Goal: Complete application form

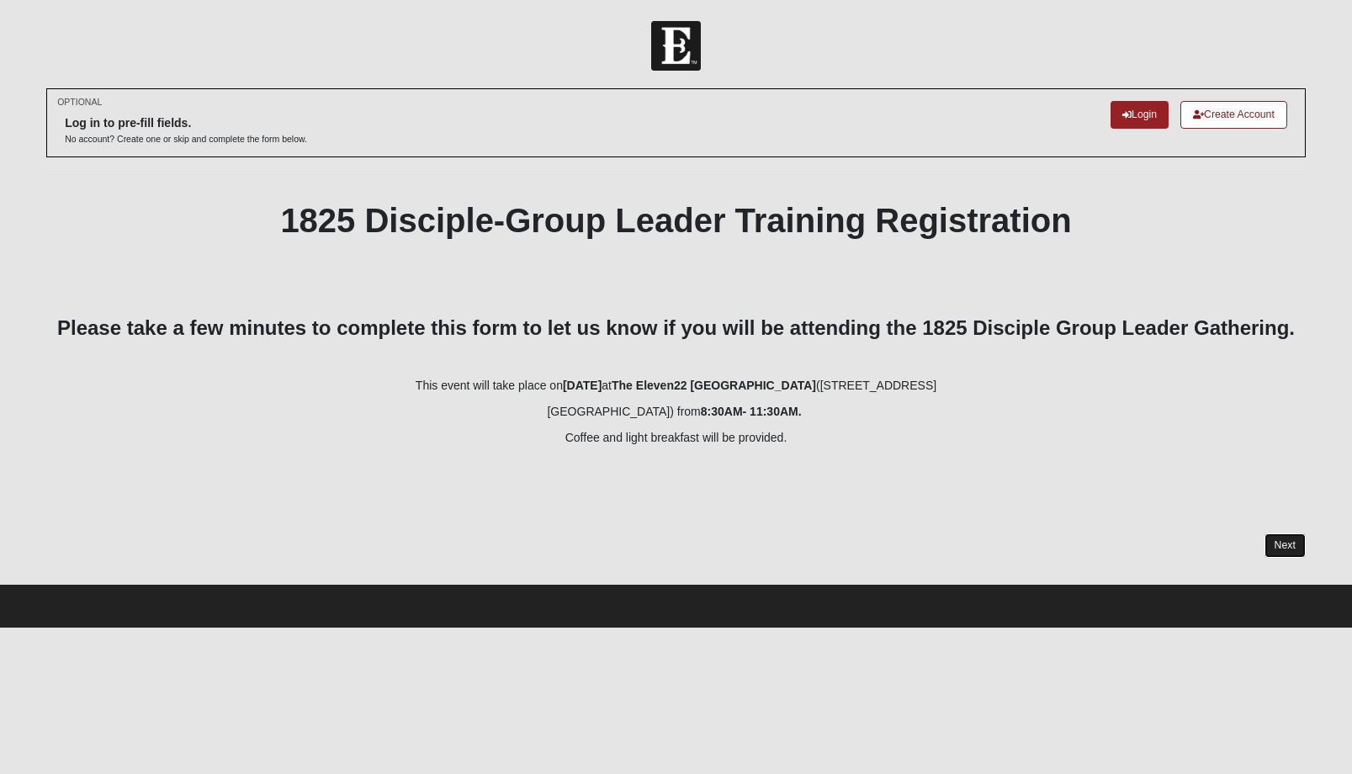
click at [1285, 548] on link "Next" at bounding box center [1284, 545] width 41 height 24
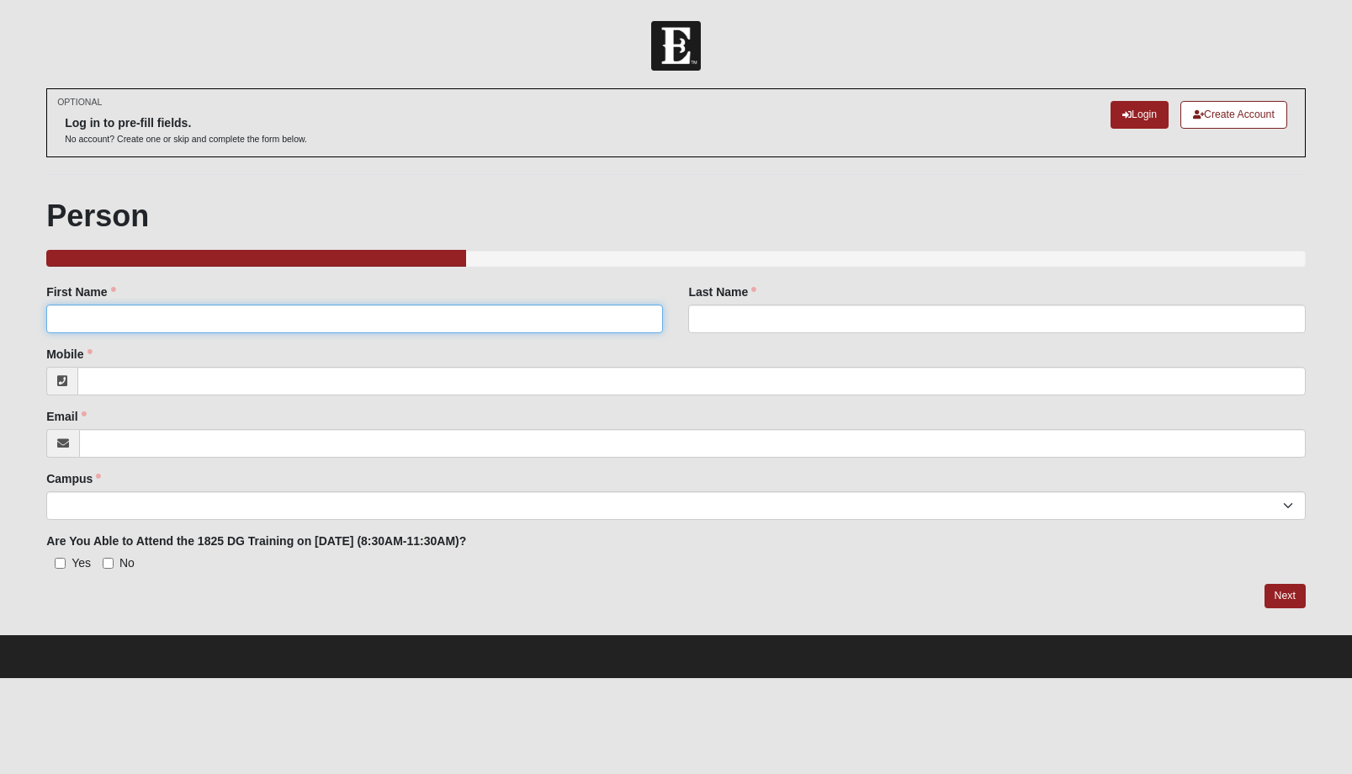
click at [217, 320] on input "First Name" at bounding box center [354, 319] width 617 height 29
type input "[PERSON_NAME]"
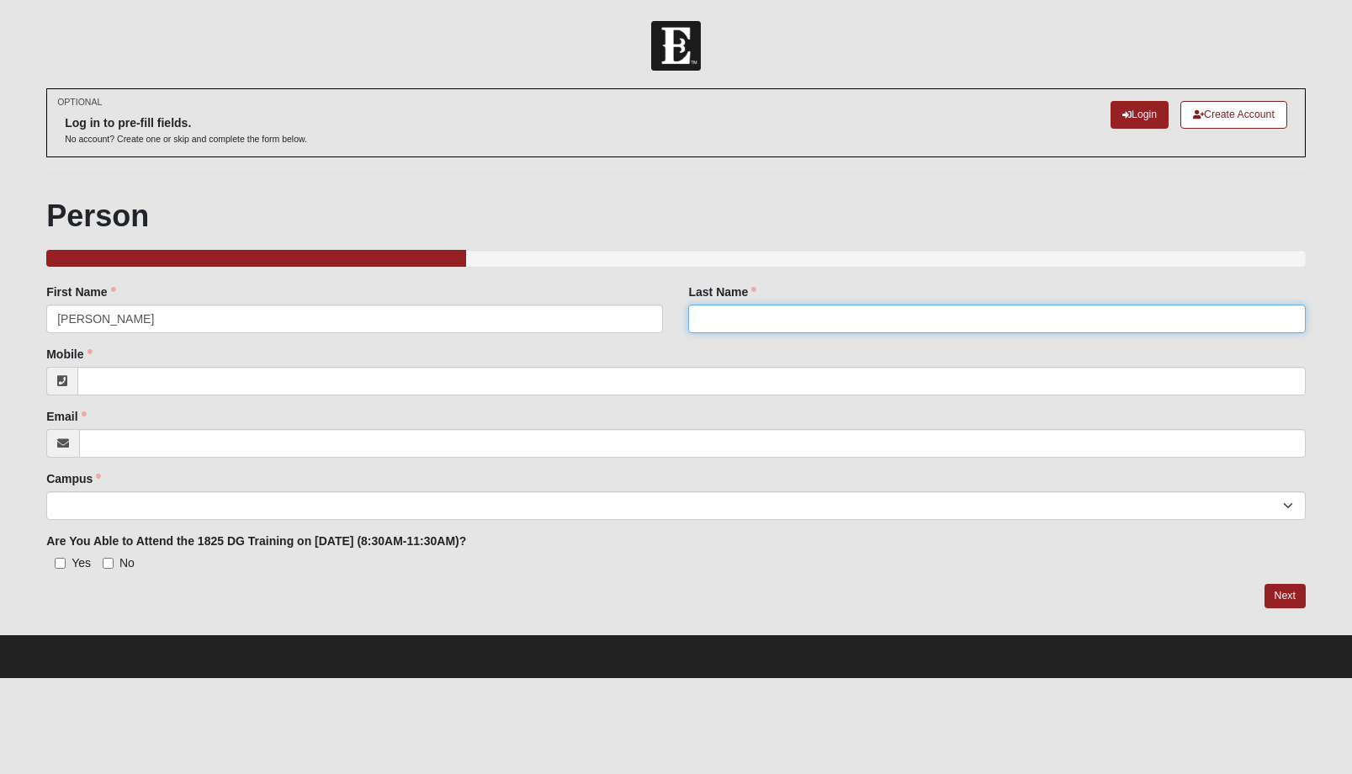
click at [717, 318] on input "Last Name" at bounding box center [996, 319] width 617 height 29
type input "Lovin"
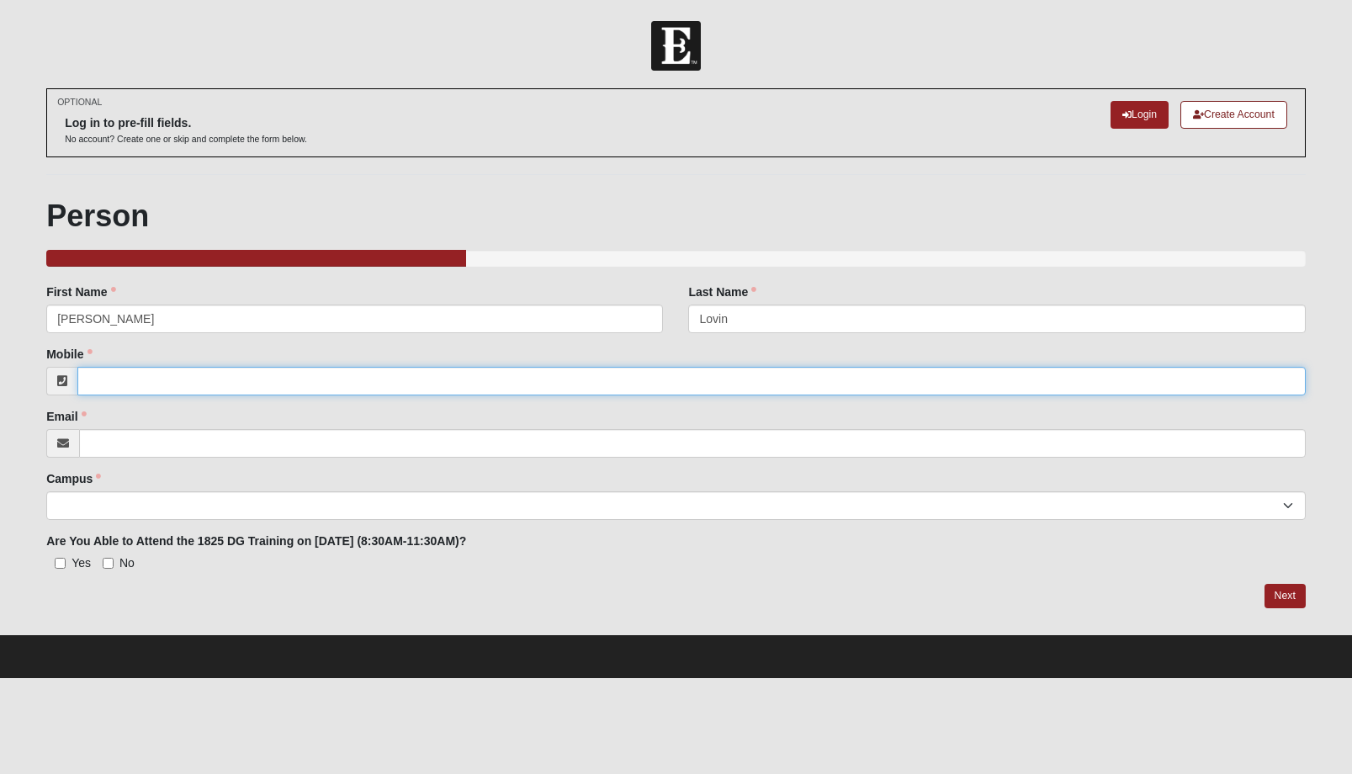
click at [137, 382] on input "Mobile" at bounding box center [691, 381] width 1228 height 29
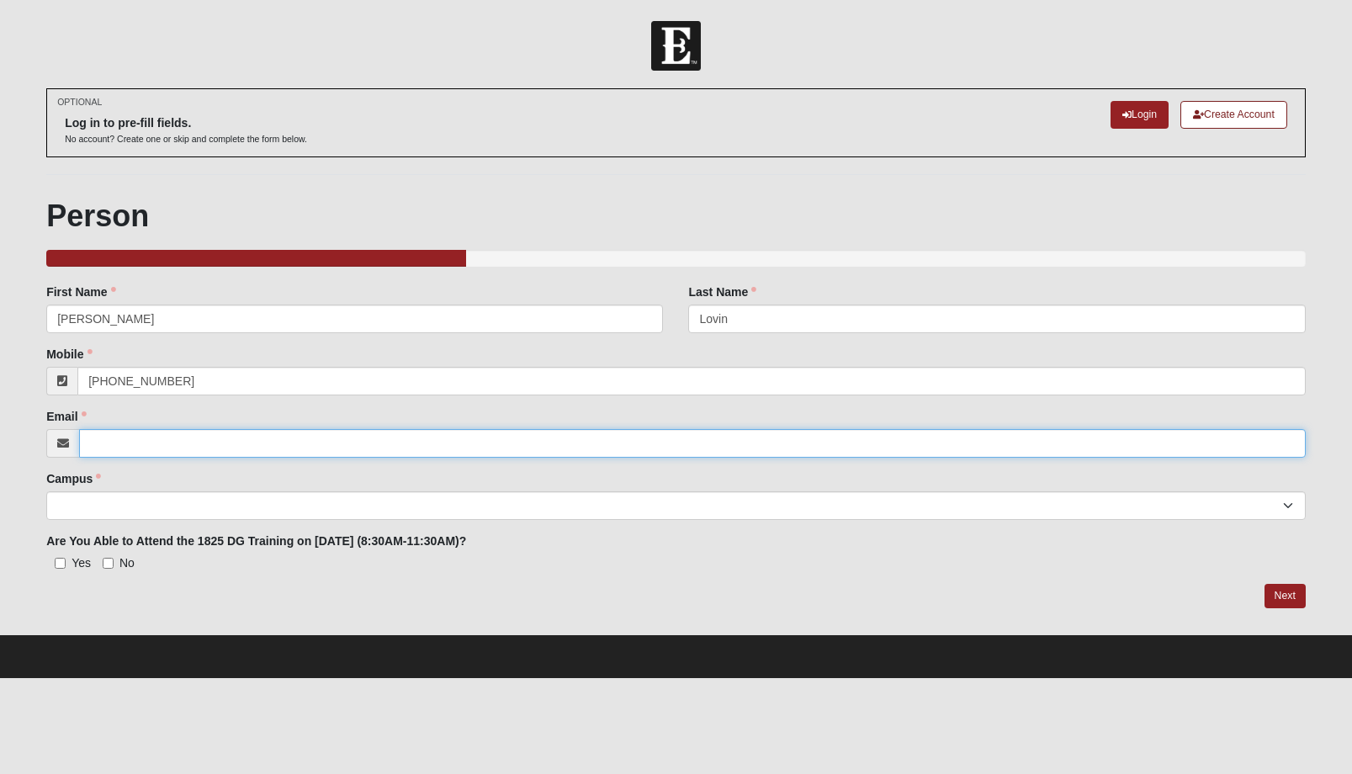
type input "[PHONE_NUMBER]"
click at [122, 446] on input "Email" at bounding box center [692, 443] width 1226 height 29
type input "[PERSON_NAME][EMAIL_ADDRESS][DOMAIN_NAME]"
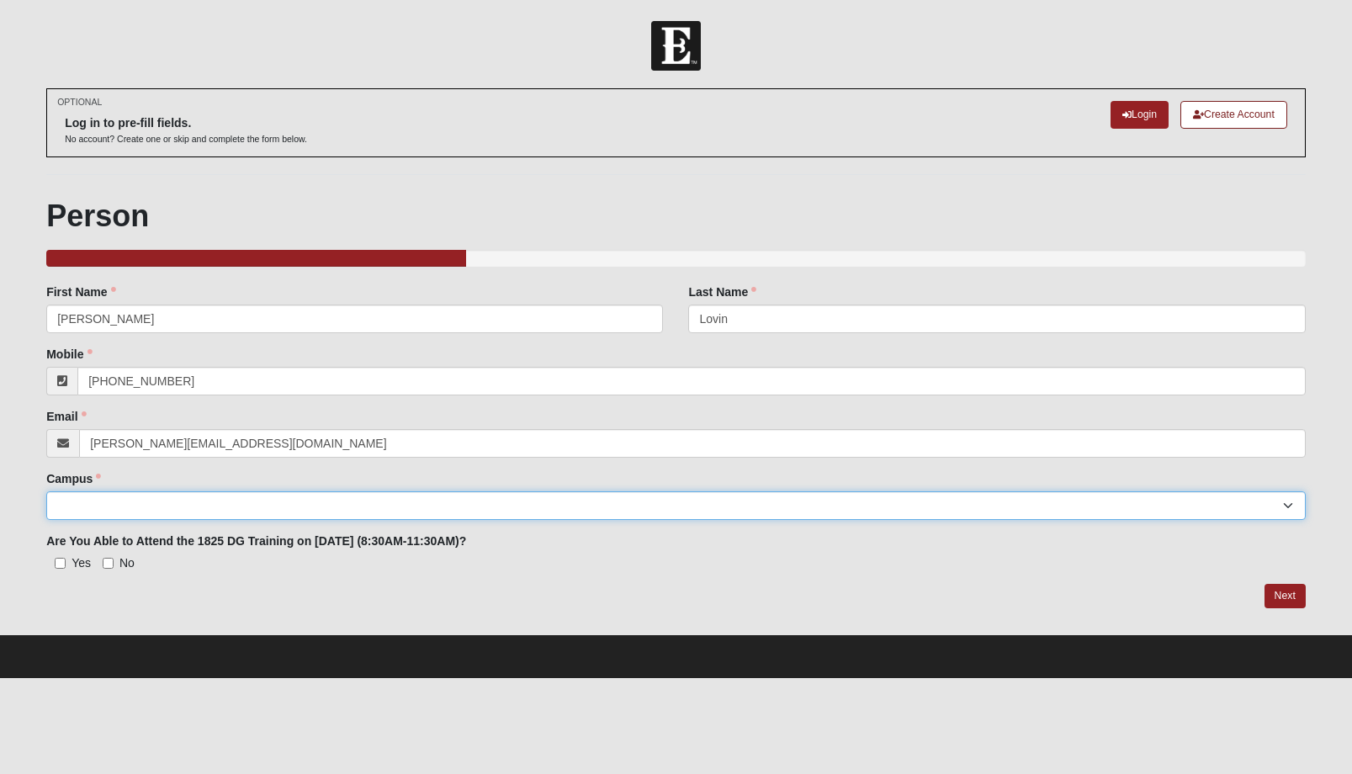
click at [109, 503] on select "Arlington Baymeadows Eleven22 Online [PERSON_NAME][GEOGRAPHIC_DATA] Jesup [GEOG…" at bounding box center [675, 505] width 1259 height 29
select select "3"
click at [107, 562] on input "No" at bounding box center [108, 563] width 11 height 11
checkbox input "true"
click at [1281, 596] on link "Next" at bounding box center [1284, 596] width 41 height 24
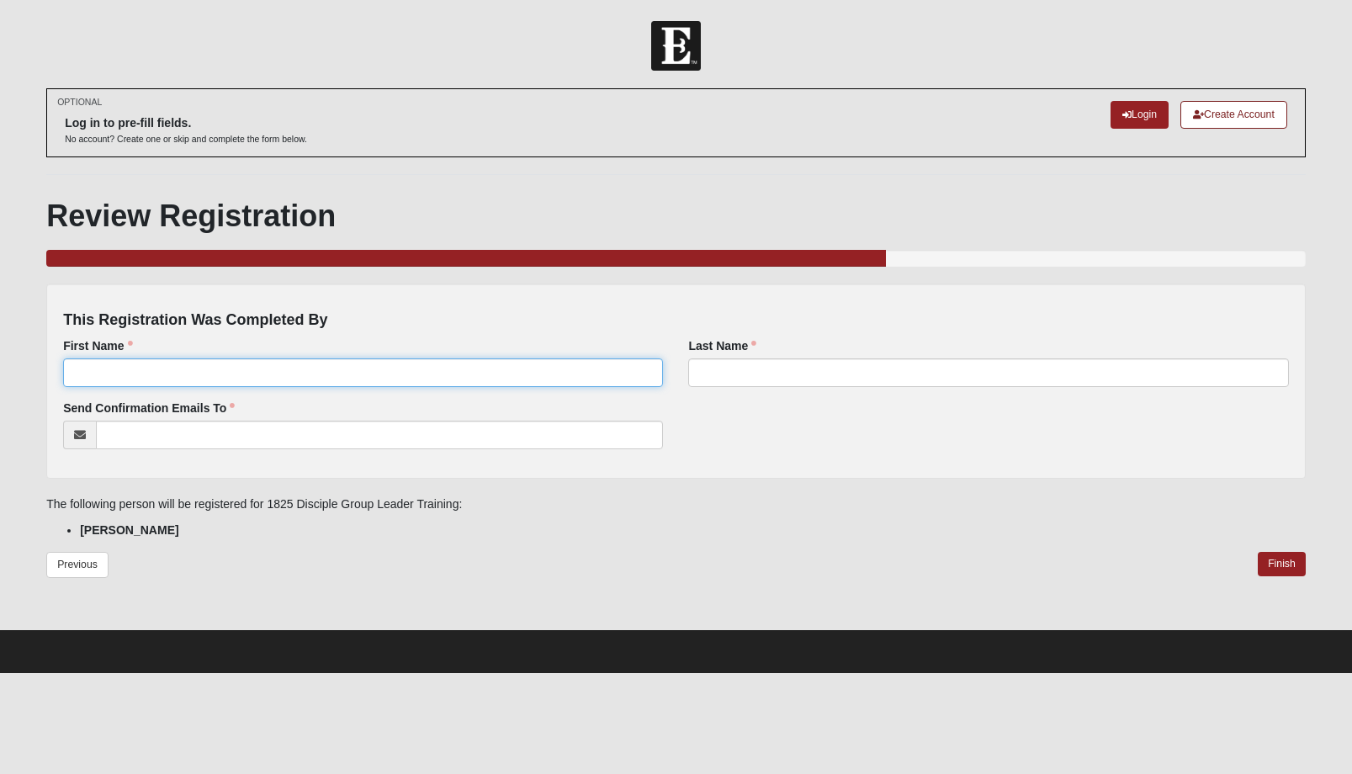
click at [147, 371] on input "First Name" at bounding box center [363, 372] width 600 height 29
type input "[PERSON_NAME]"
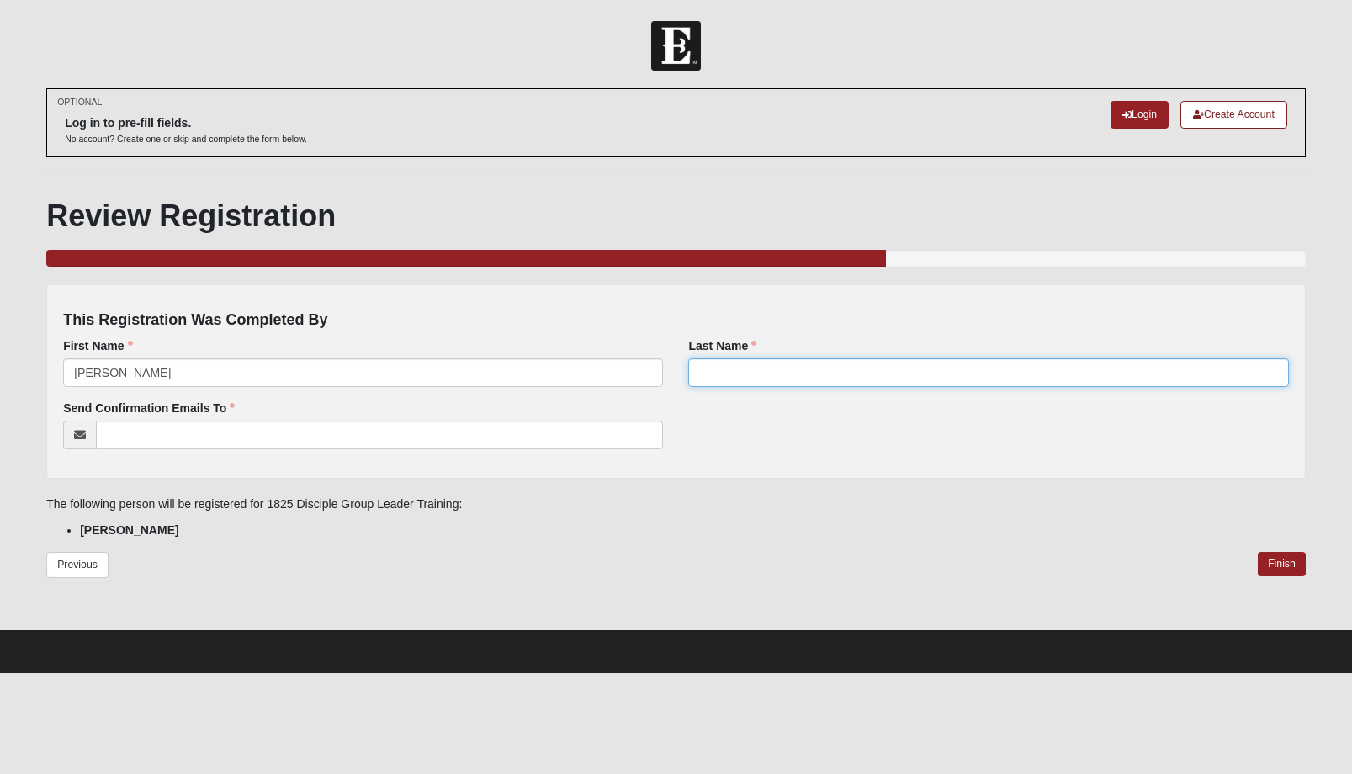
click at [733, 372] on input "Last Name" at bounding box center [988, 372] width 600 height 29
type input "Lovin"
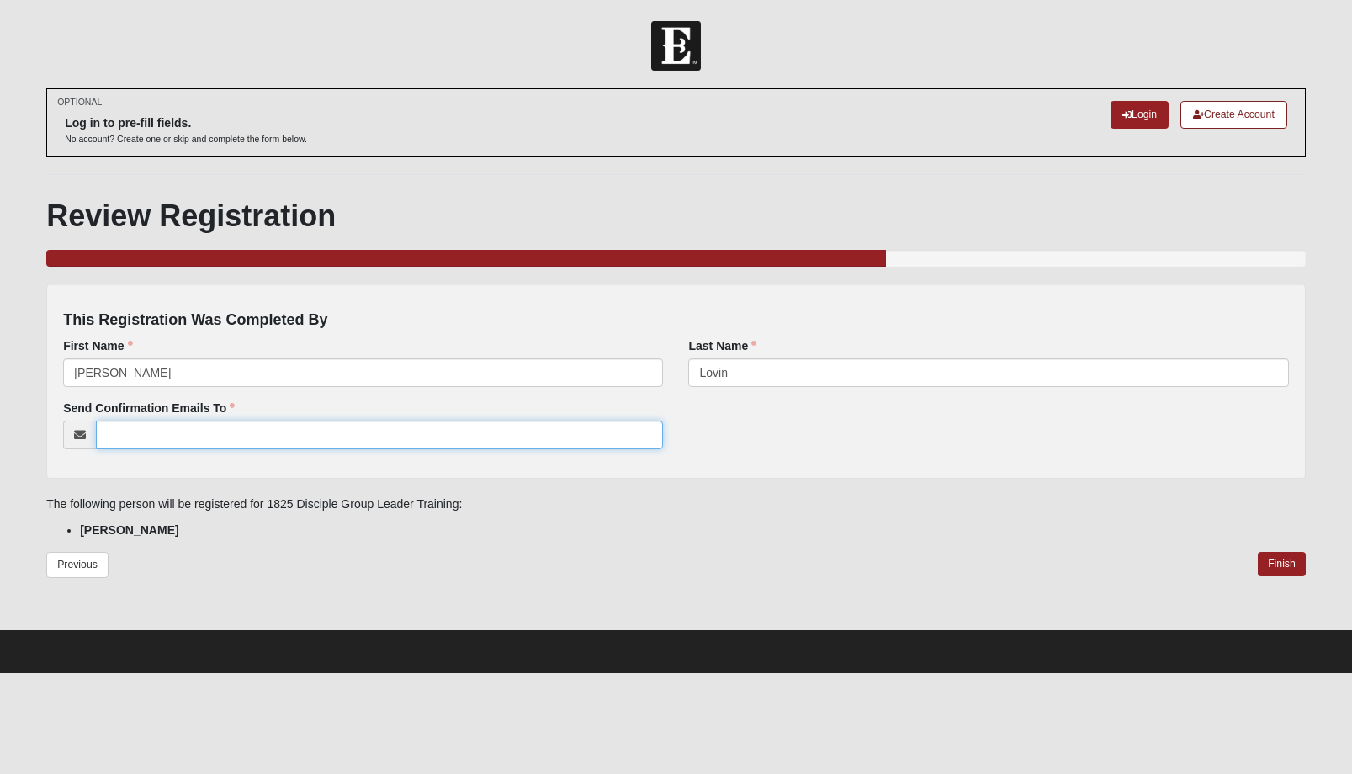
click at [129, 433] on input "Send Confirmation Emails To" at bounding box center [379, 435] width 567 height 29
type input "[PERSON_NAME][EMAIL_ADDRESS][DOMAIN_NAME]"
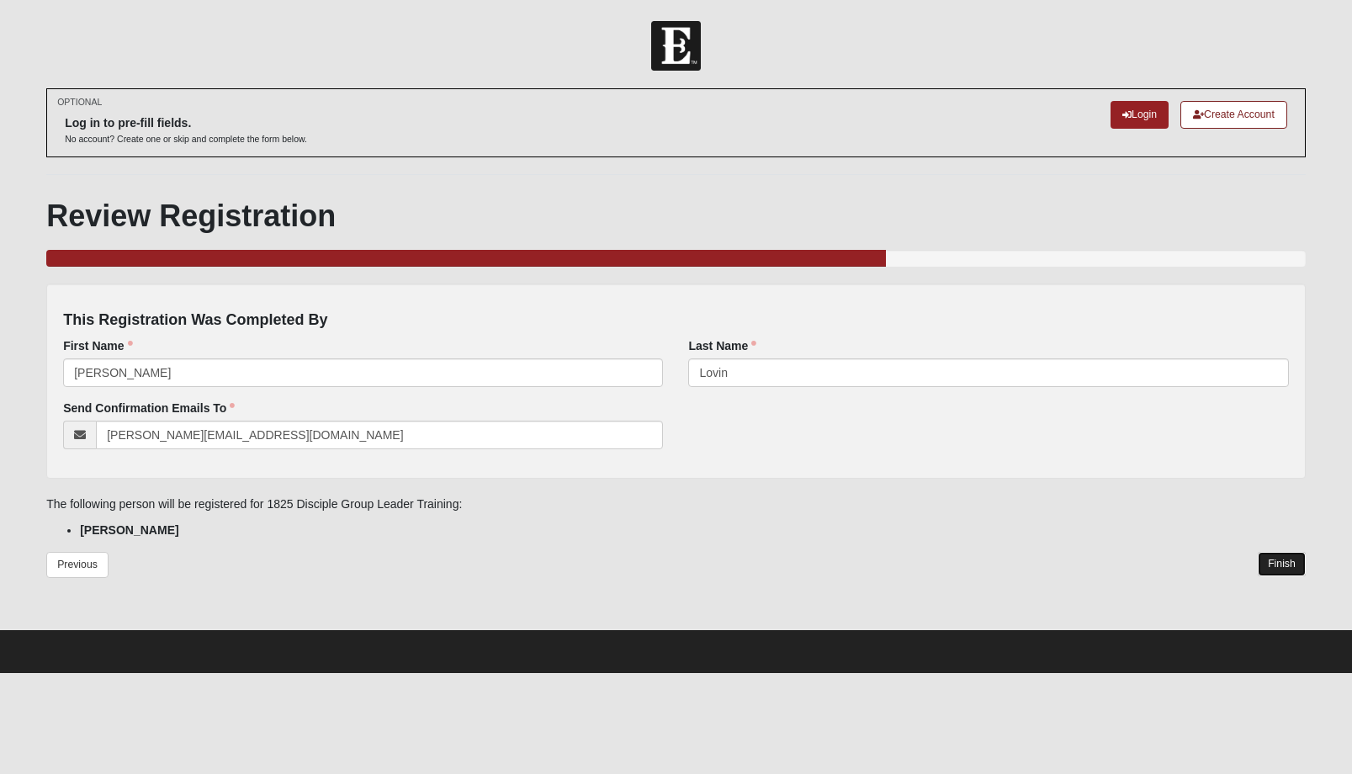
click at [1280, 562] on link "Finish" at bounding box center [1282, 564] width 48 height 24
